Goal: Use online tool/utility: Utilize a website feature to perform a specific function

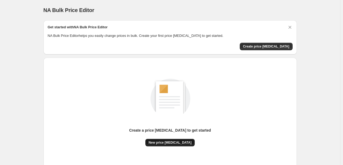
click at [178, 143] on span "New price [MEDICAL_DATA]" at bounding box center [170, 142] width 43 height 4
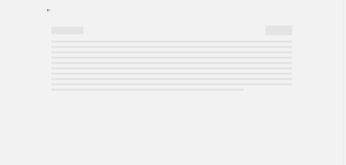
select select "percentage"
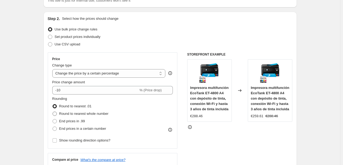
scroll to position [53, 0]
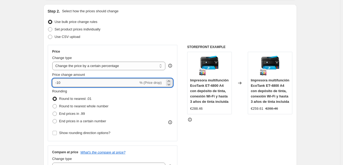
click at [89, 83] on input "-10" at bounding box center [95, 82] width 86 height 9
type input "-1"
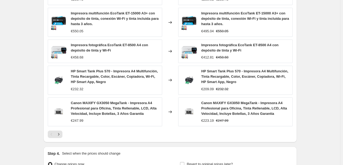
scroll to position [373, 0]
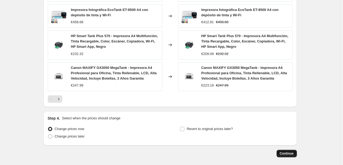
type input "-35"
click at [294, 153] on span "Continue" at bounding box center [287, 153] width 14 height 4
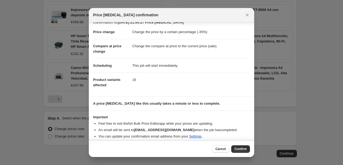
scroll to position [10, 0]
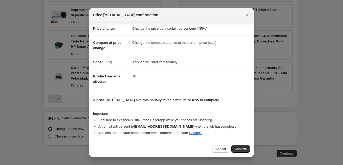
click at [240, 147] on span "Confirm" at bounding box center [240, 149] width 12 height 4
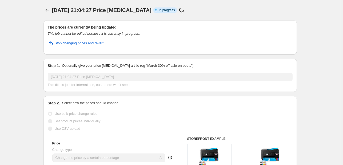
select select "percentage"
